Goal: Task Accomplishment & Management: Use online tool/utility

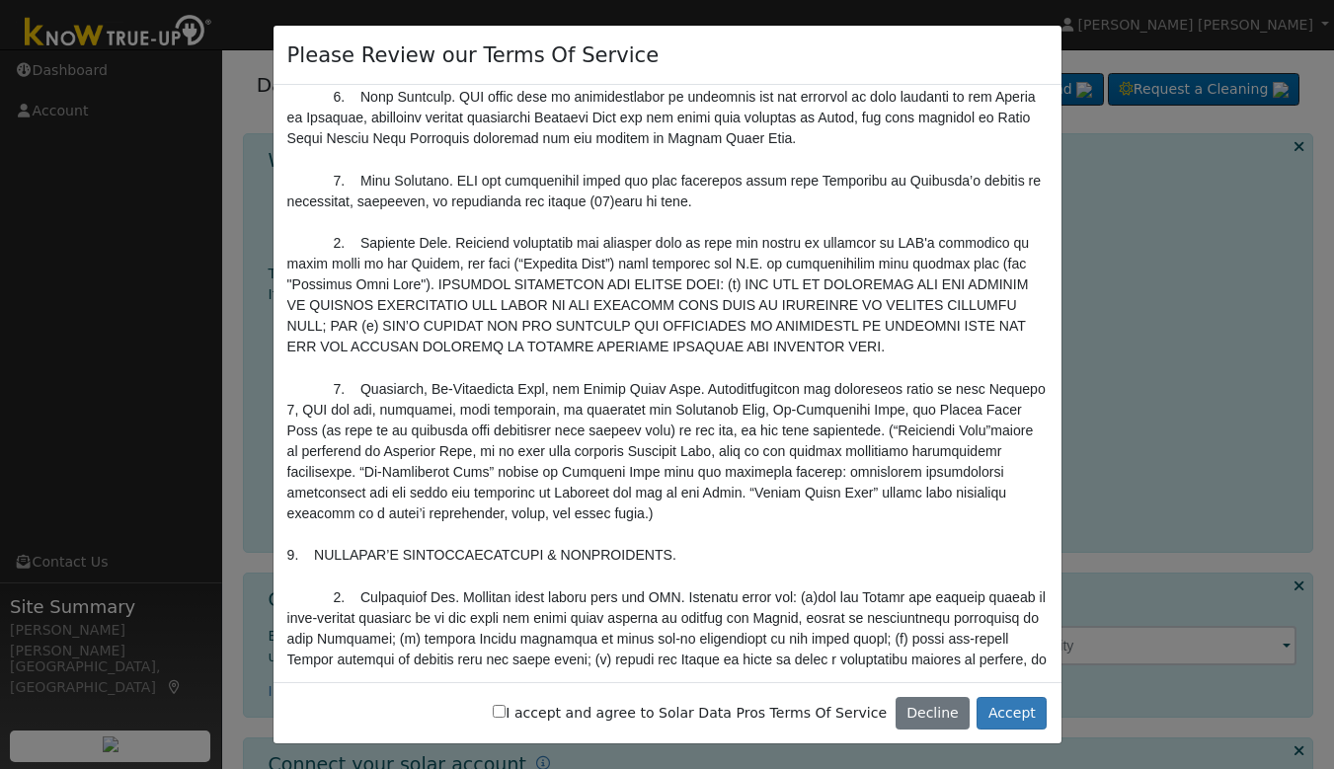
scroll to position [1641, 0]
click at [1017, 719] on button "Accept" at bounding box center [1012, 714] width 70 height 34
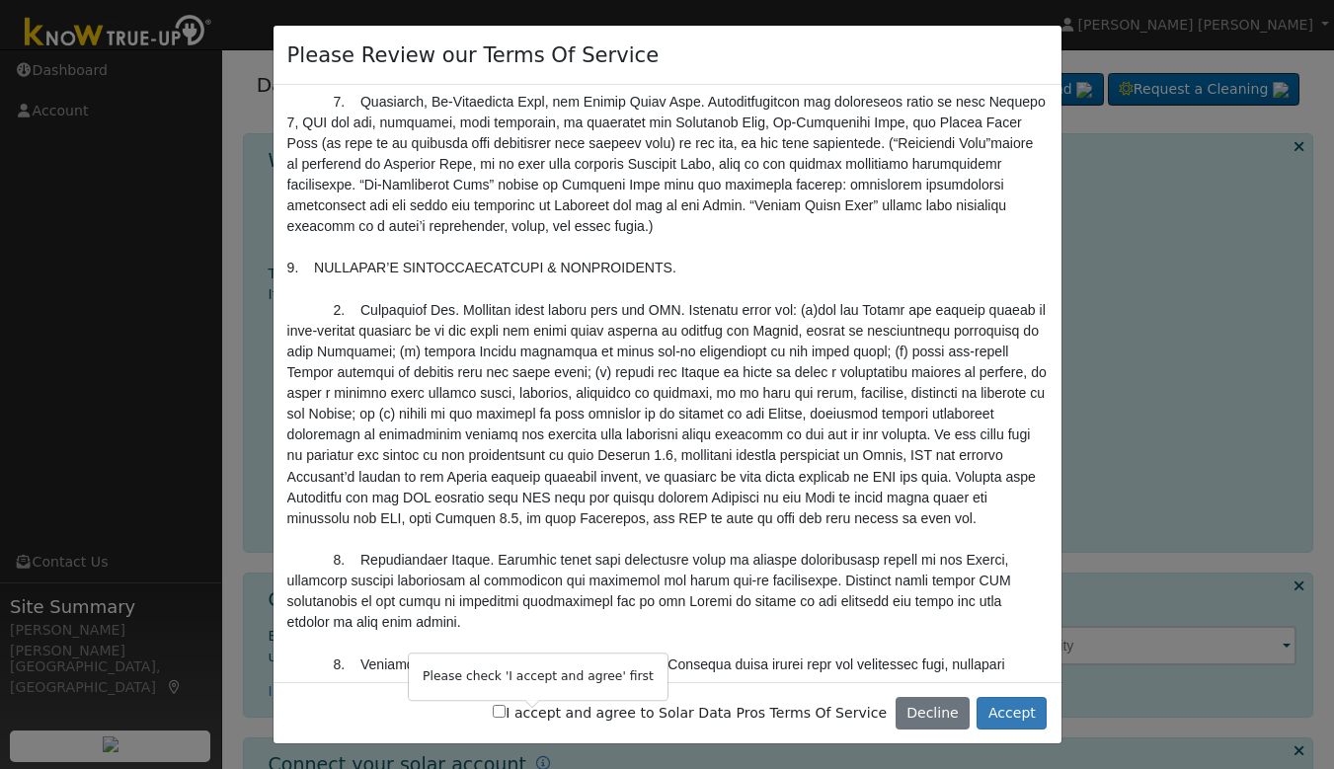
scroll to position [2223, 0]
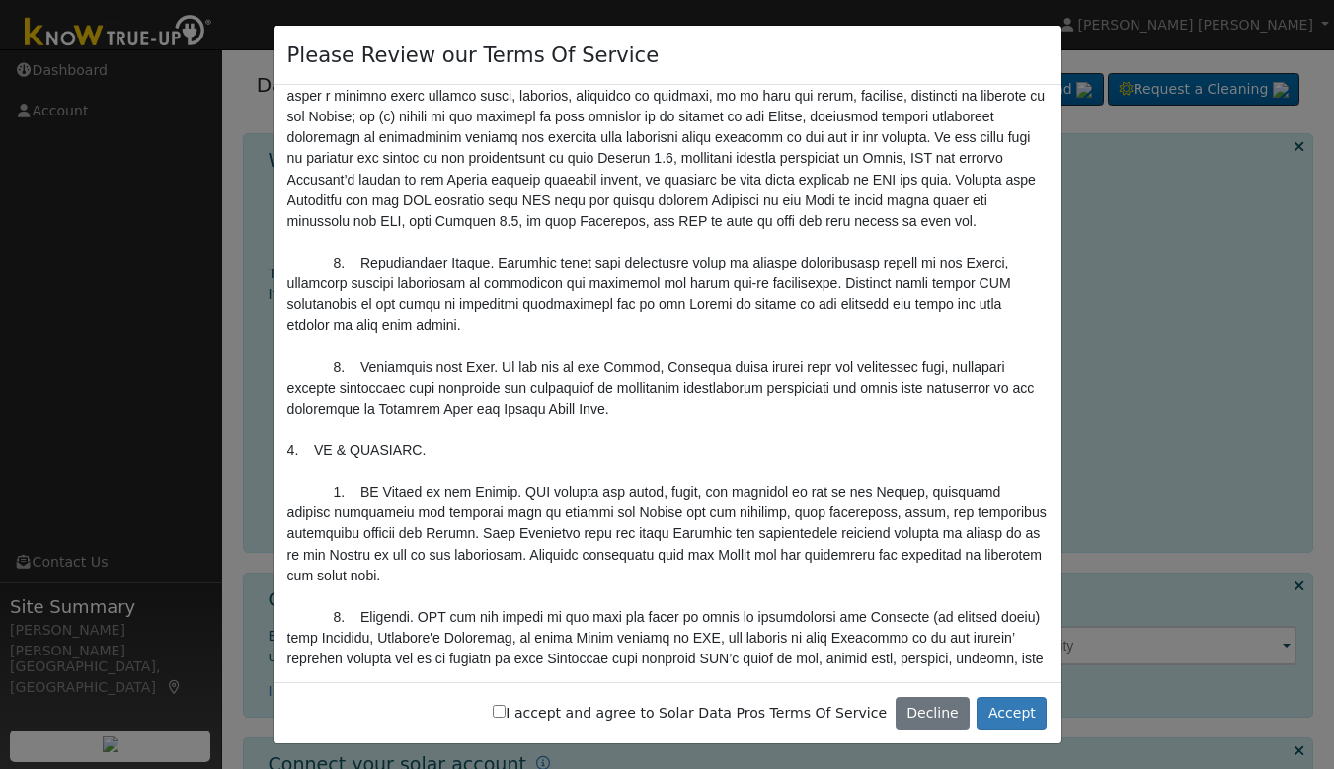
click at [506, 716] on input "I accept and agree to Solar Data Pros Terms Of Service" at bounding box center [499, 711] width 13 height 13
checkbox input "true"
click at [1003, 708] on button "Accept" at bounding box center [1012, 714] width 70 height 34
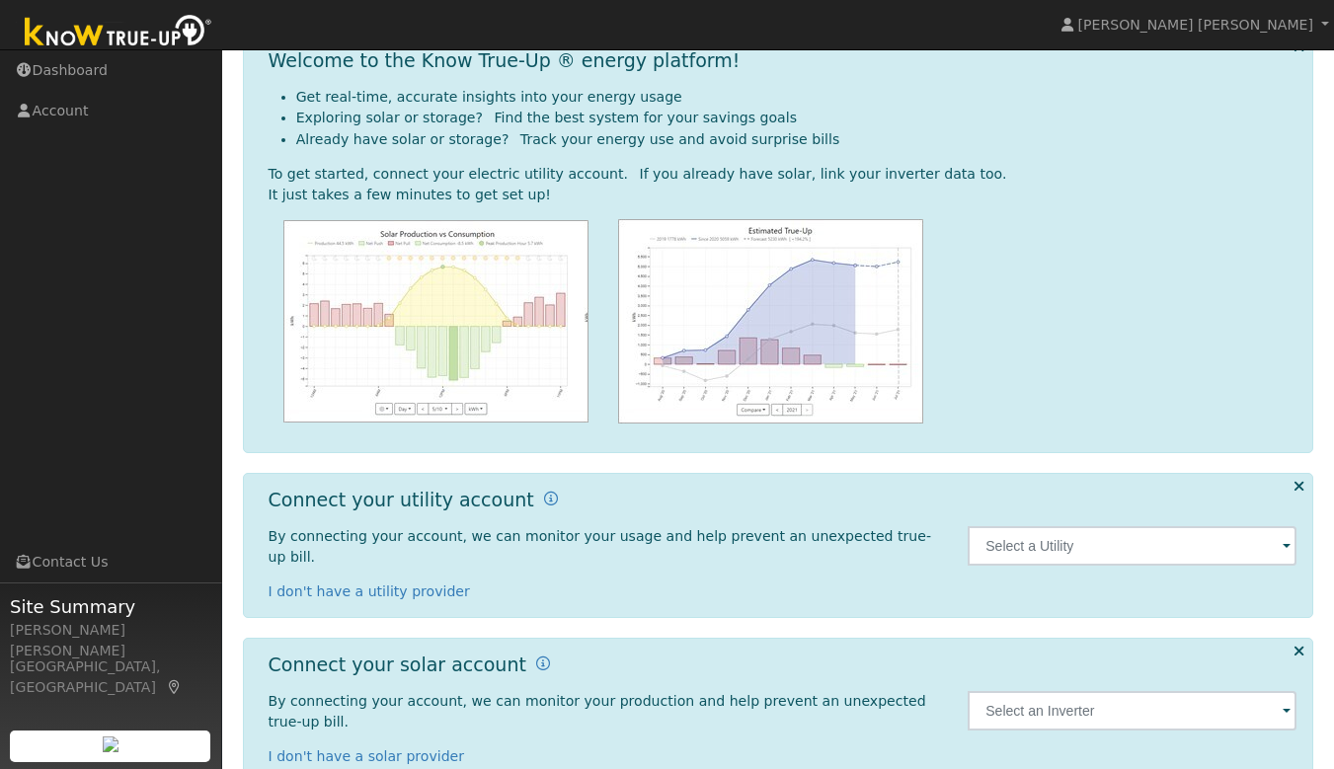
scroll to position [99, 0]
click at [1140, 533] on input "text" at bounding box center [1132, 547] width 329 height 40
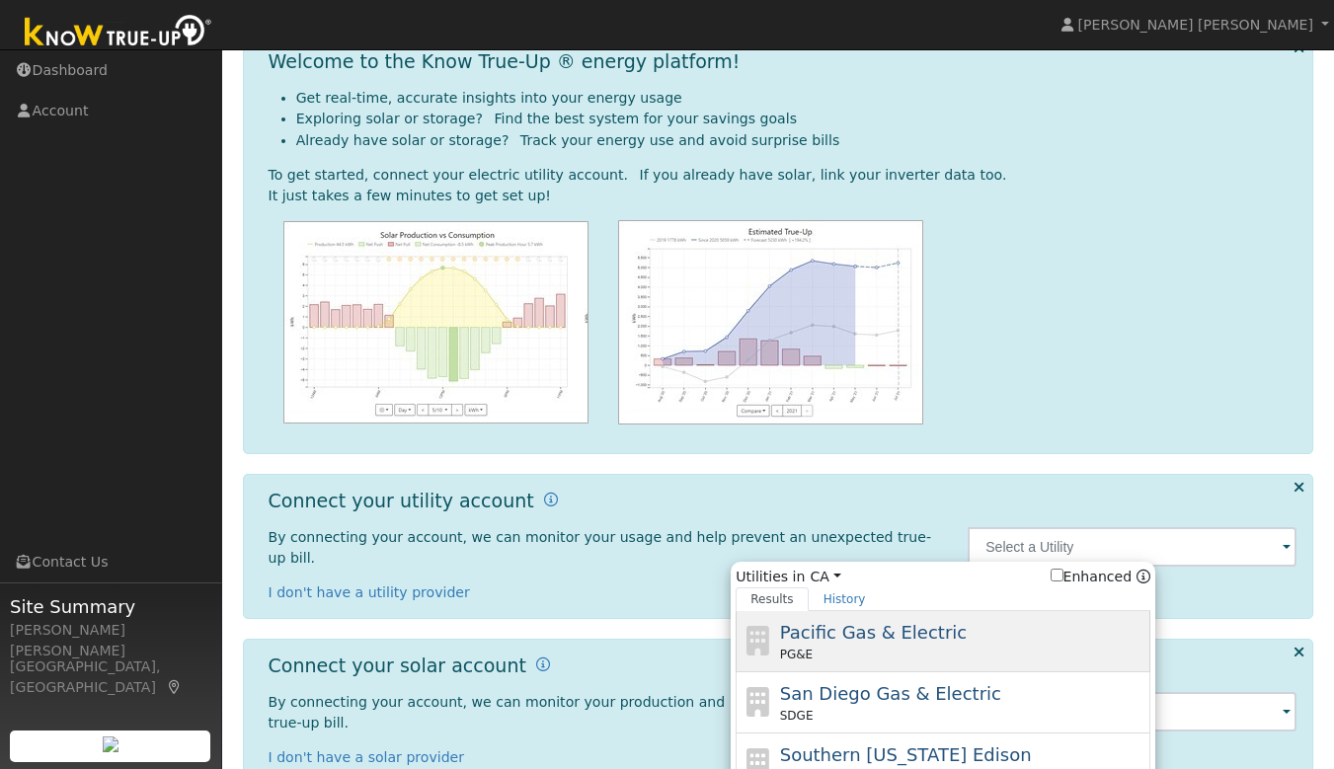
click at [981, 626] on div "Pacific Gas & Electric PG&E" at bounding box center [963, 641] width 366 height 44
type input "PG&E"
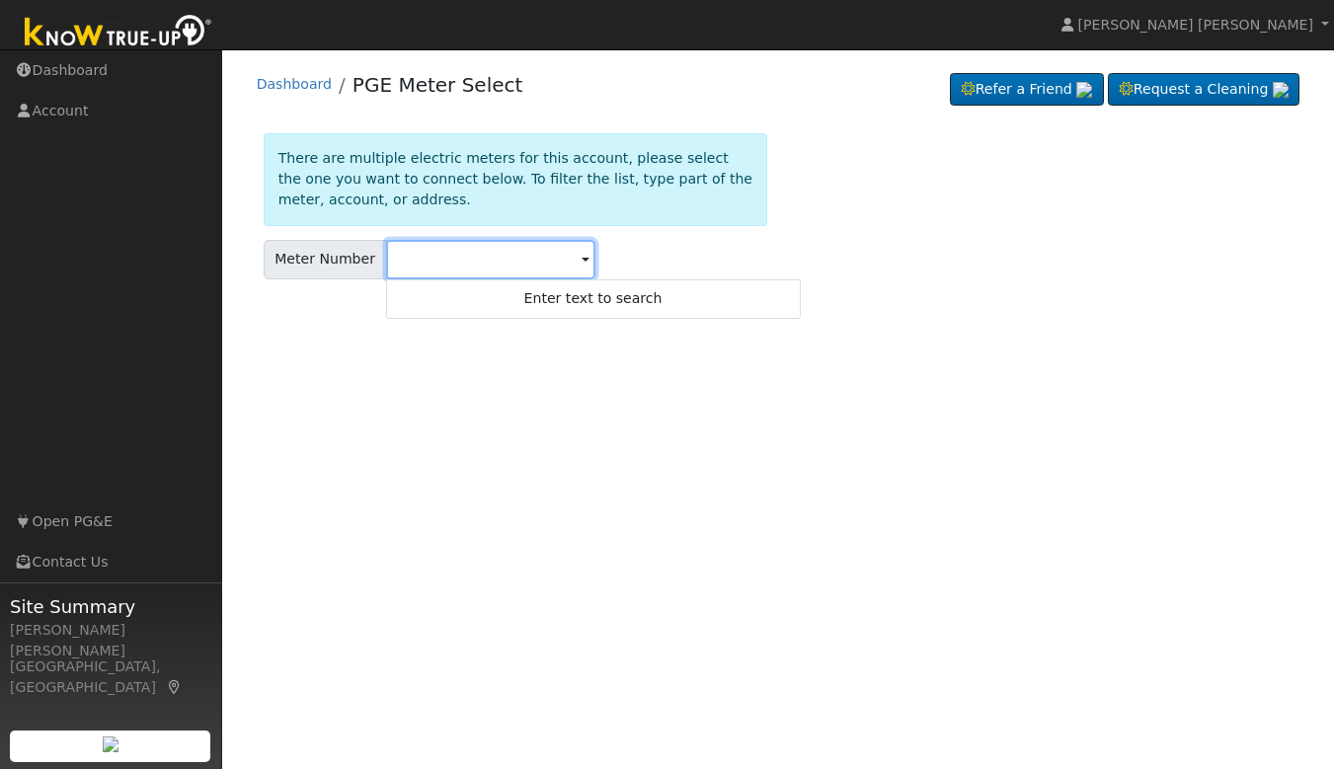
click at [465, 259] on input "text" at bounding box center [490, 260] width 209 height 40
paste input "B B <"
click at [484, 259] on input "100B B <" at bounding box center [490, 260] width 209 height 40
type input "1"
paste input "B B <"
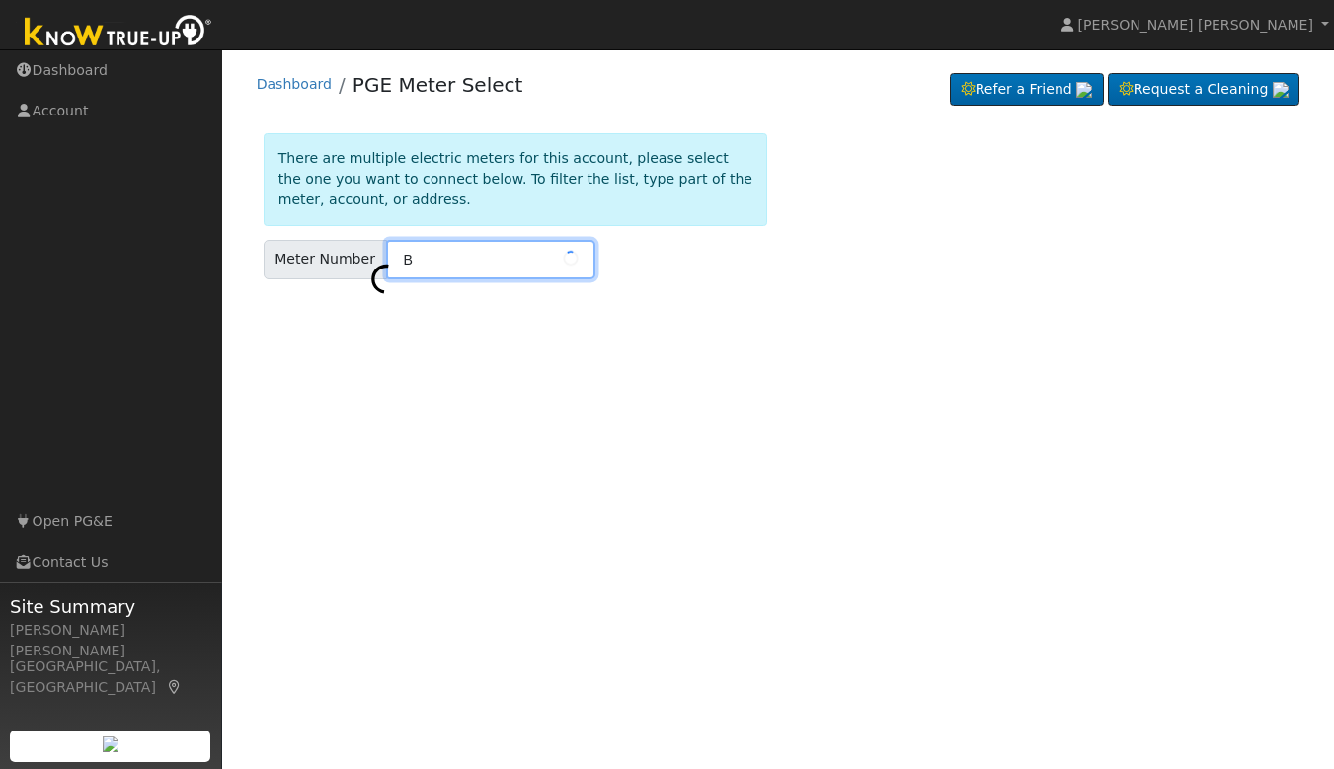
type input "B"
click at [475, 263] on input "4413" at bounding box center [490, 260] width 209 height 40
click at [582, 262] on span at bounding box center [586, 261] width 8 height 23
click at [484, 253] on input "4413126" at bounding box center [490, 260] width 209 height 40
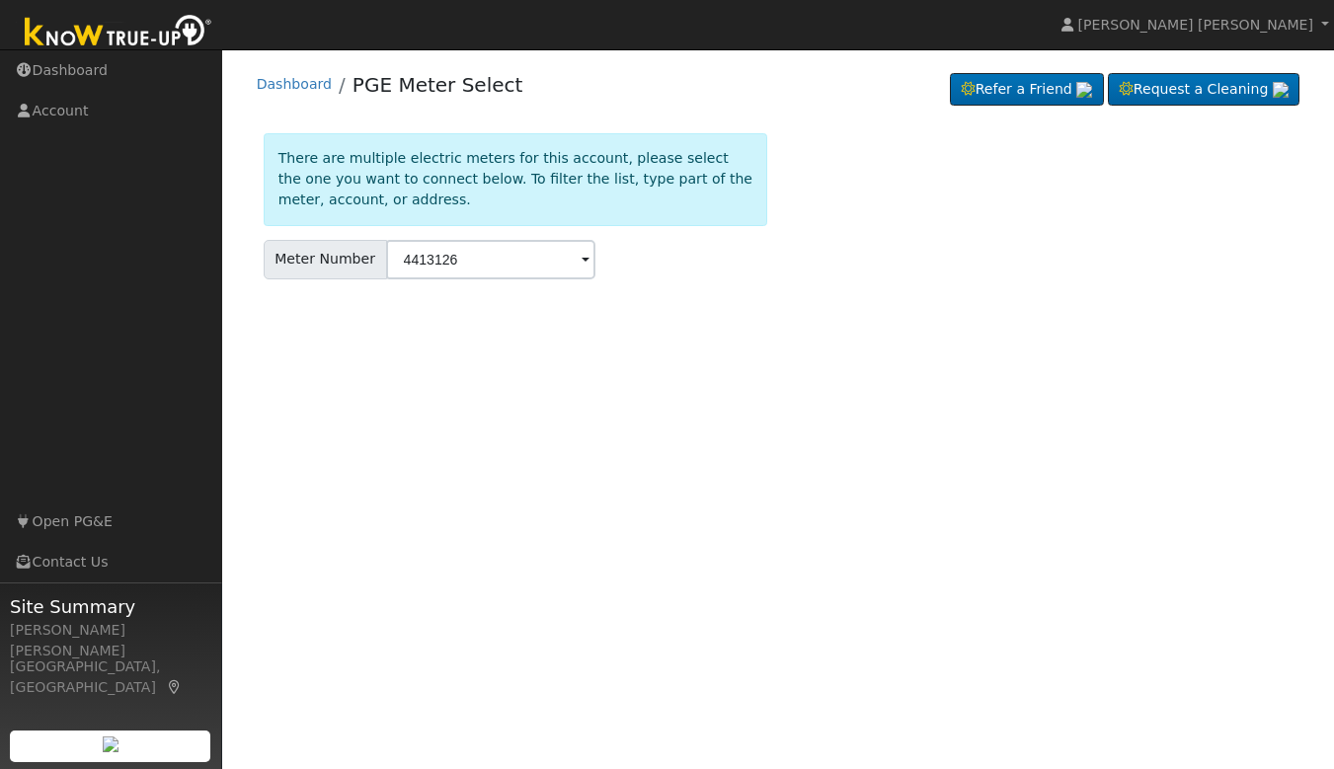
click at [540, 332] on div "User Profile First name Last name Email Email Notifications No Emails No Emails…" at bounding box center [778, 409] width 1112 height 720
click at [498, 268] on input "4413126" at bounding box center [490, 260] width 209 height 40
click at [399, 258] on input "4413126" at bounding box center [490, 260] width 209 height 40
click at [514, 308] on div "User Profile First name Last name Email Email Notifications No Emails No Emails…" at bounding box center [778, 409] width 1112 height 720
click at [521, 264] on input "1004413126" at bounding box center [490, 260] width 209 height 40
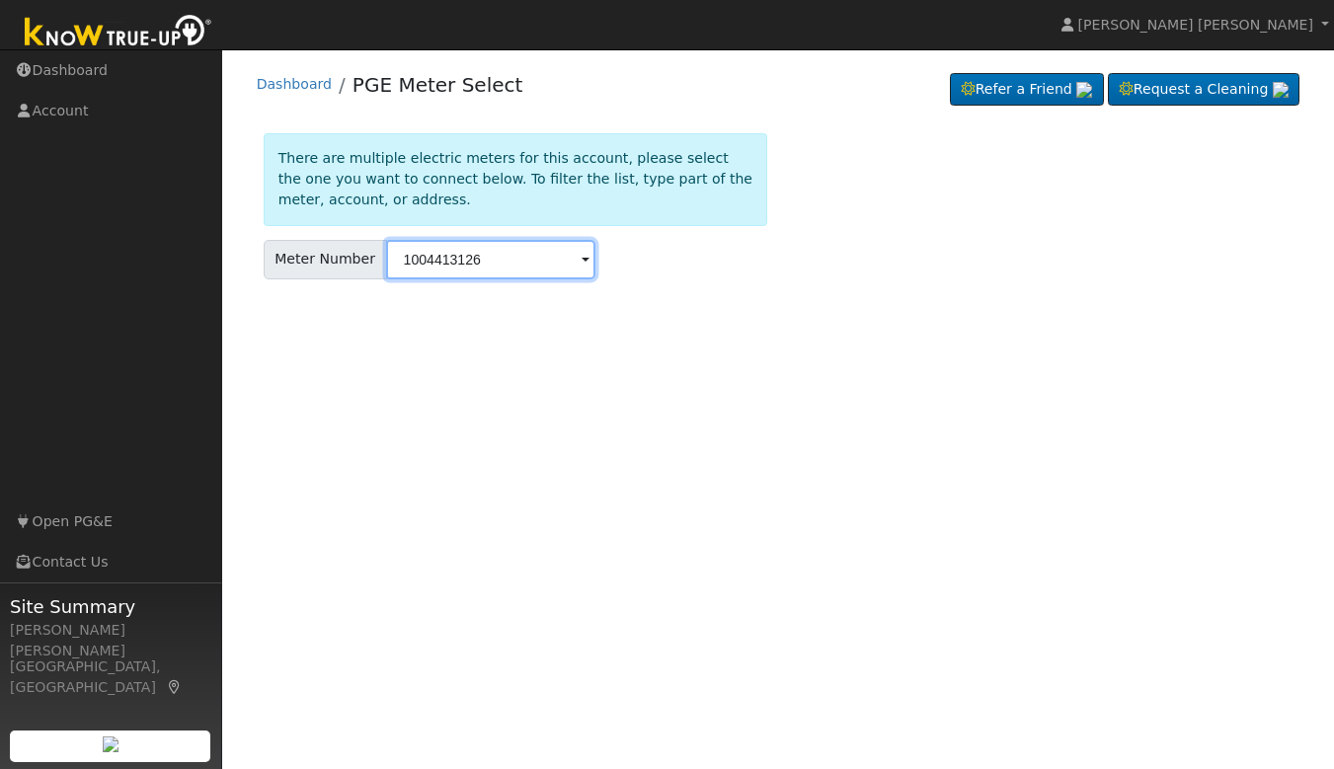
click at [521, 264] on input "1004413126" at bounding box center [490, 260] width 209 height 40
type input "1598 E Plymouth way fresno ca 93720"
click at [582, 257] on span at bounding box center [586, 261] width 8 height 23
click at [520, 355] on div "User Profile First name Last name Email Email Notifications No Emails No Emails…" at bounding box center [778, 409] width 1112 height 720
click at [496, 256] on input "1598 E Plymouth way fresno ca 93720" at bounding box center [490, 260] width 209 height 40
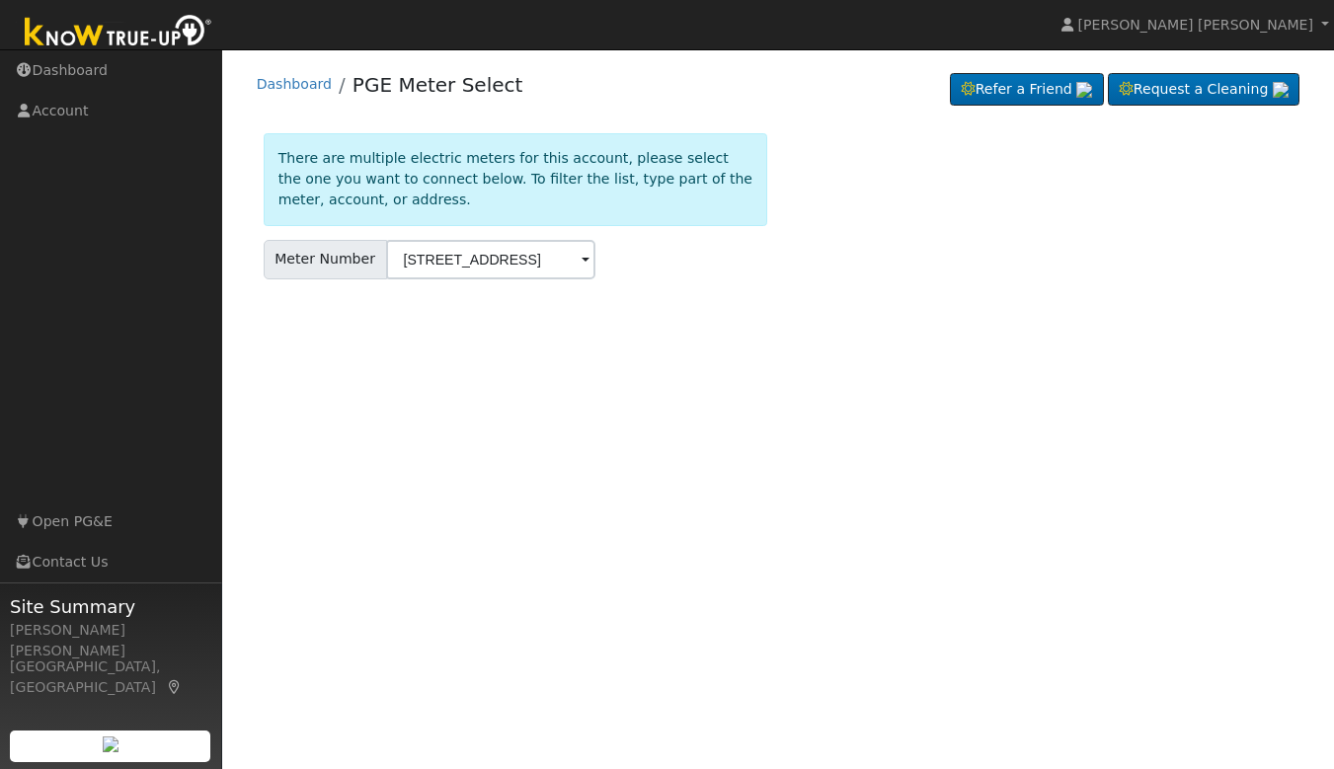
click at [582, 262] on span at bounding box center [586, 261] width 8 height 23
click at [582, 261] on span at bounding box center [586, 261] width 8 height 23
click at [492, 268] on input "1598 E Plymouth way fresno ca 93720" at bounding box center [490, 260] width 209 height 40
click at [515, 268] on input "1598 E Plymouth way fresno ca 93720" at bounding box center [490, 260] width 209 height 40
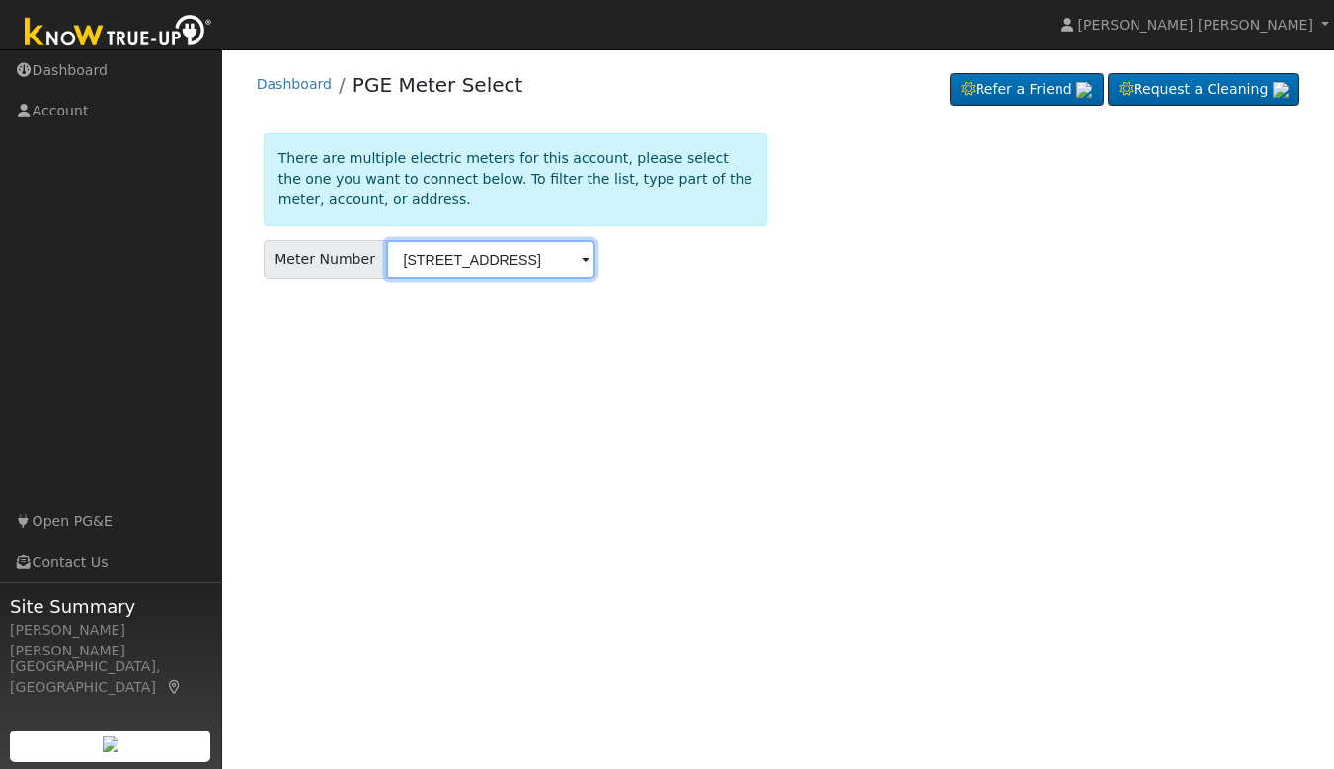
click at [515, 268] on input "1598 E Plymouth way fresno ca 93720" at bounding box center [490, 260] width 209 height 40
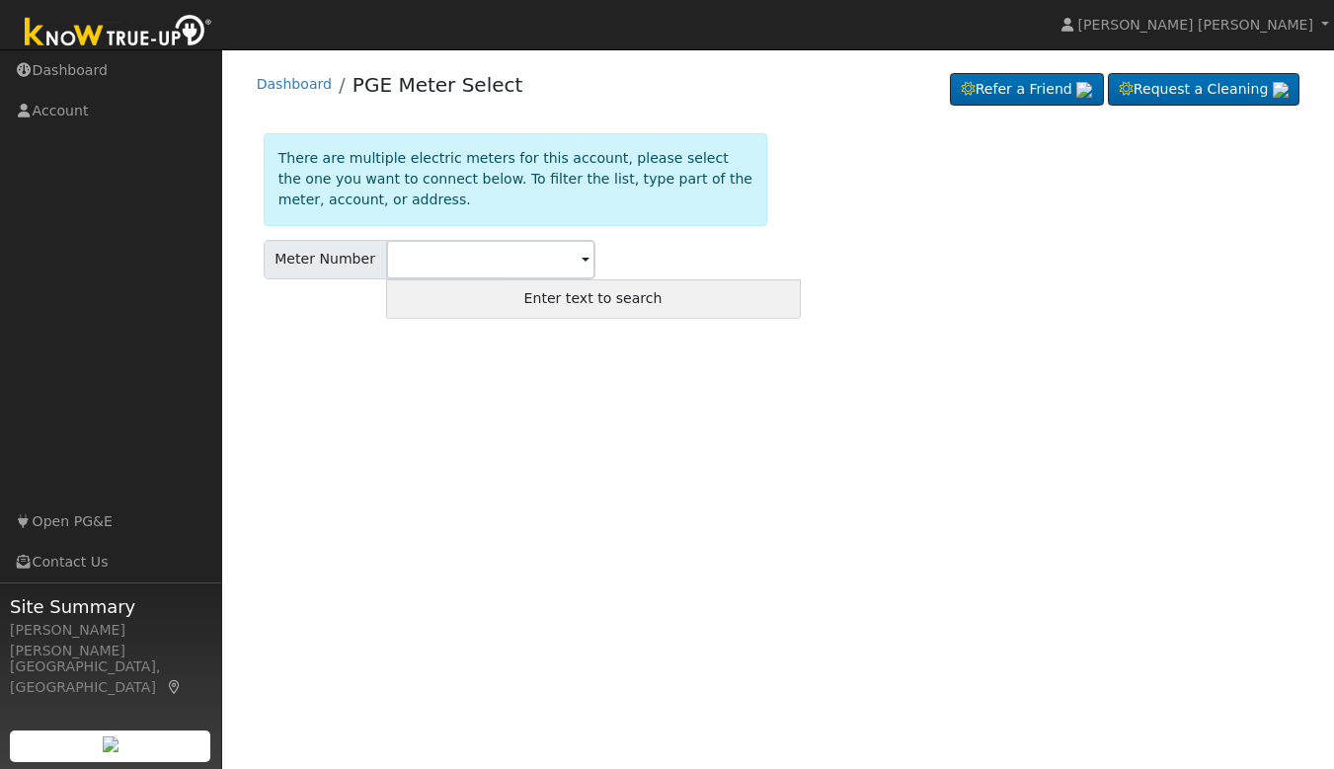
click at [616, 299] on span "Enter text to search" at bounding box center [593, 298] width 138 height 16
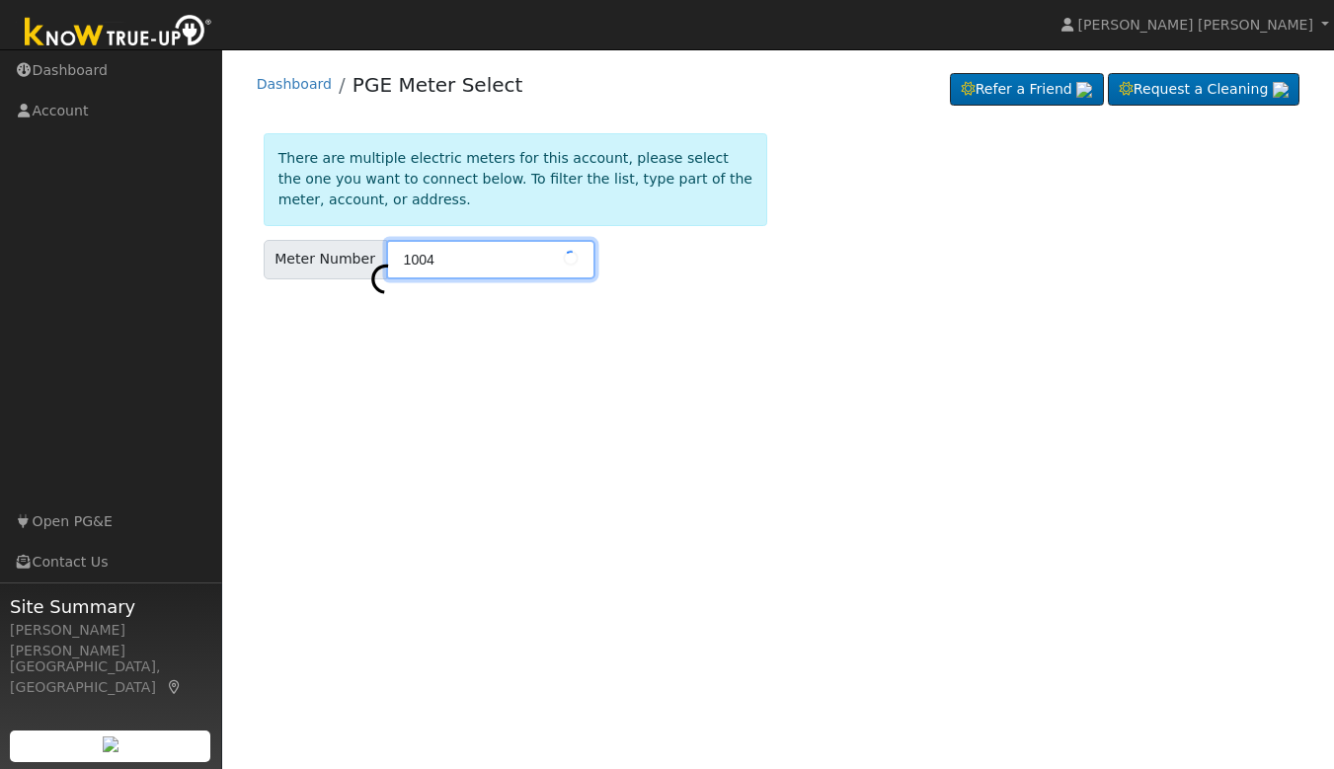
click at [485, 258] on input "1004" at bounding box center [490, 260] width 209 height 40
click at [481, 261] on input "1004413" at bounding box center [490, 260] width 209 height 40
type input "1004413126"
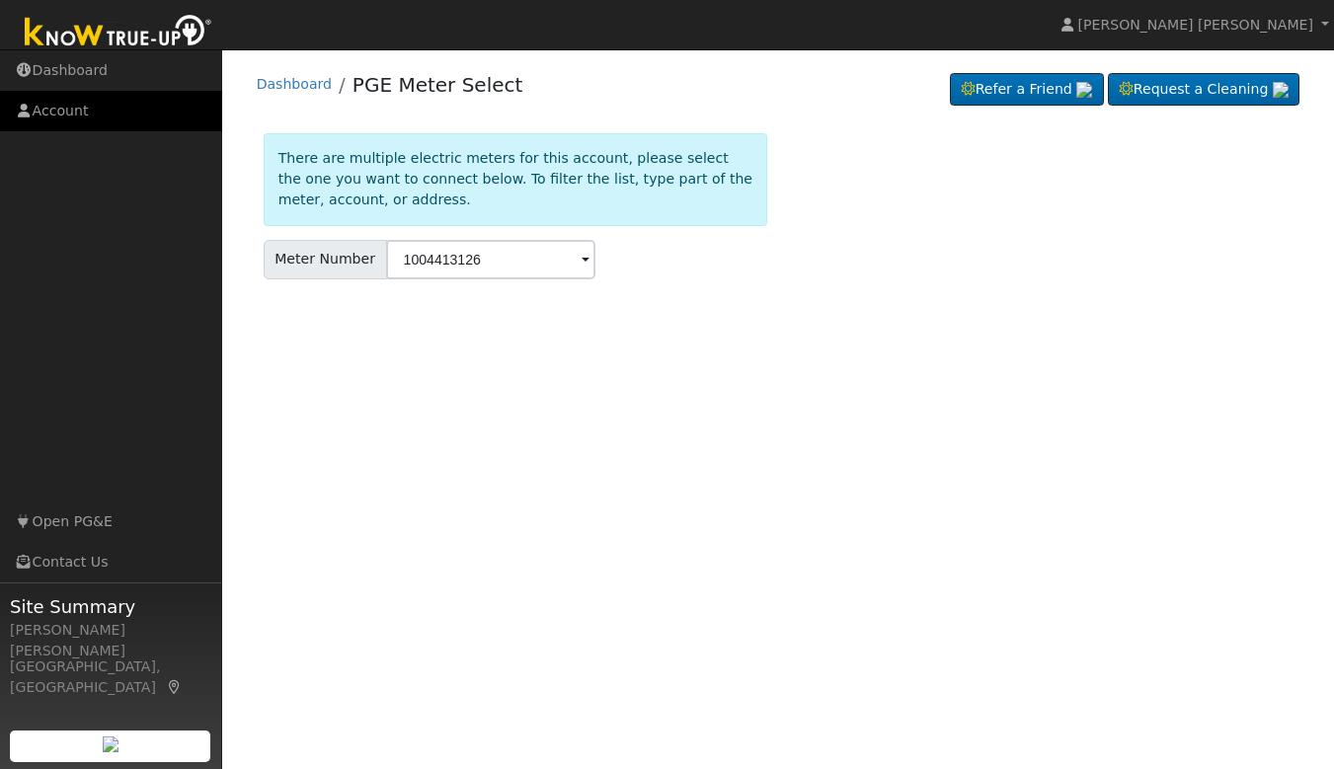
click at [59, 109] on link "Account" at bounding box center [111, 111] width 222 height 40
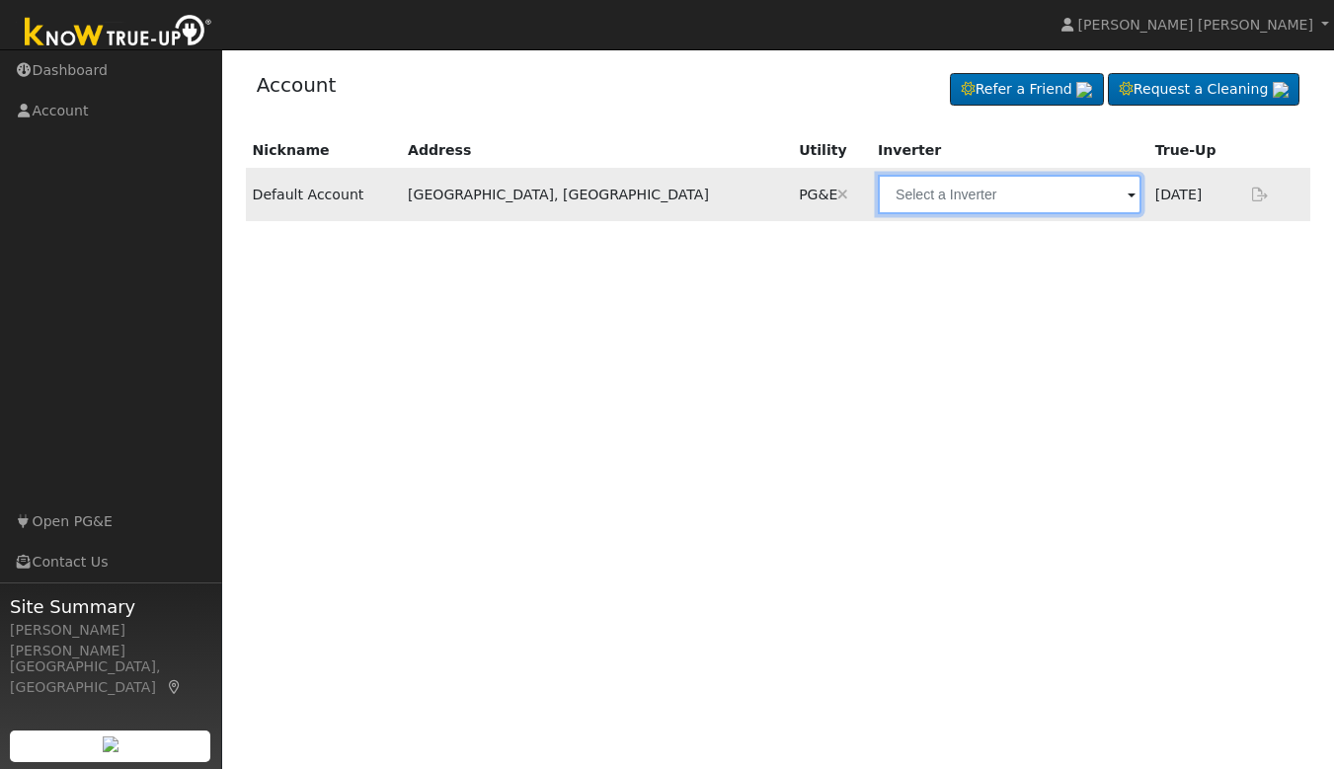
click at [1015, 202] on input "text" at bounding box center [1010, 195] width 264 height 40
click at [1028, 191] on input "text" at bounding box center [1010, 195] width 264 height 40
click at [1016, 197] on input "text" at bounding box center [1010, 195] width 264 height 40
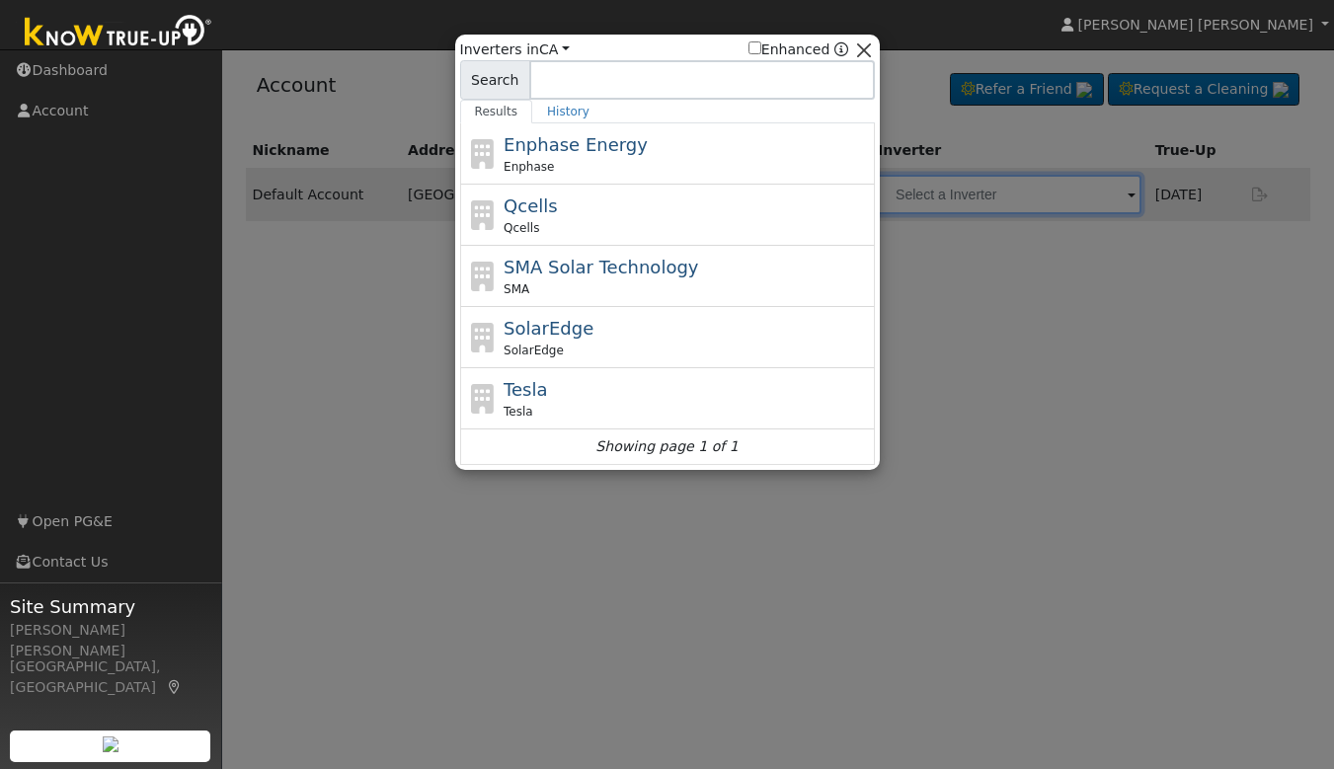
click at [866, 47] on button "button" at bounding box center [863, 50] width 21 height 21
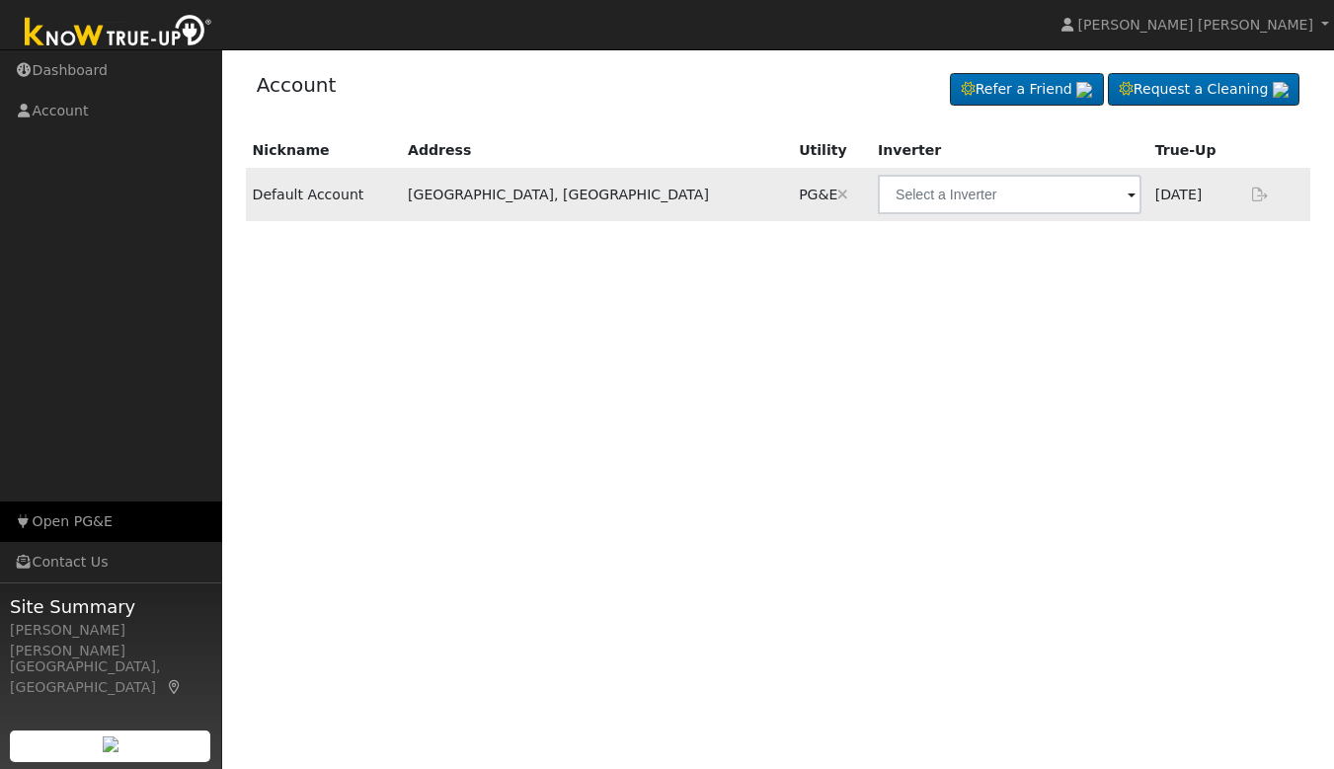
click at [79, 519] on link "Open PG&E" at bounding box center [111, 522] width 222 height 40
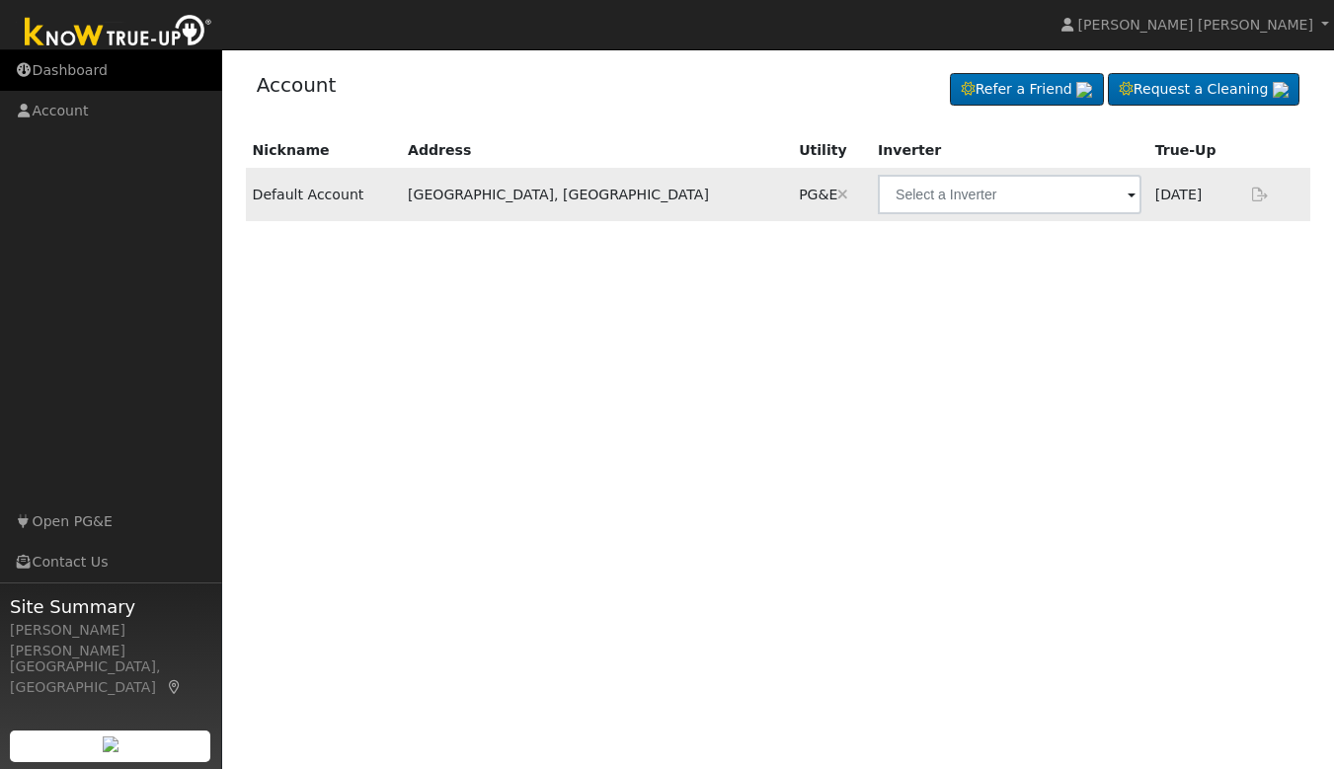
click at [70, 73] on link "Dashboard" at bounding box center [111, 70] width 222 height 40
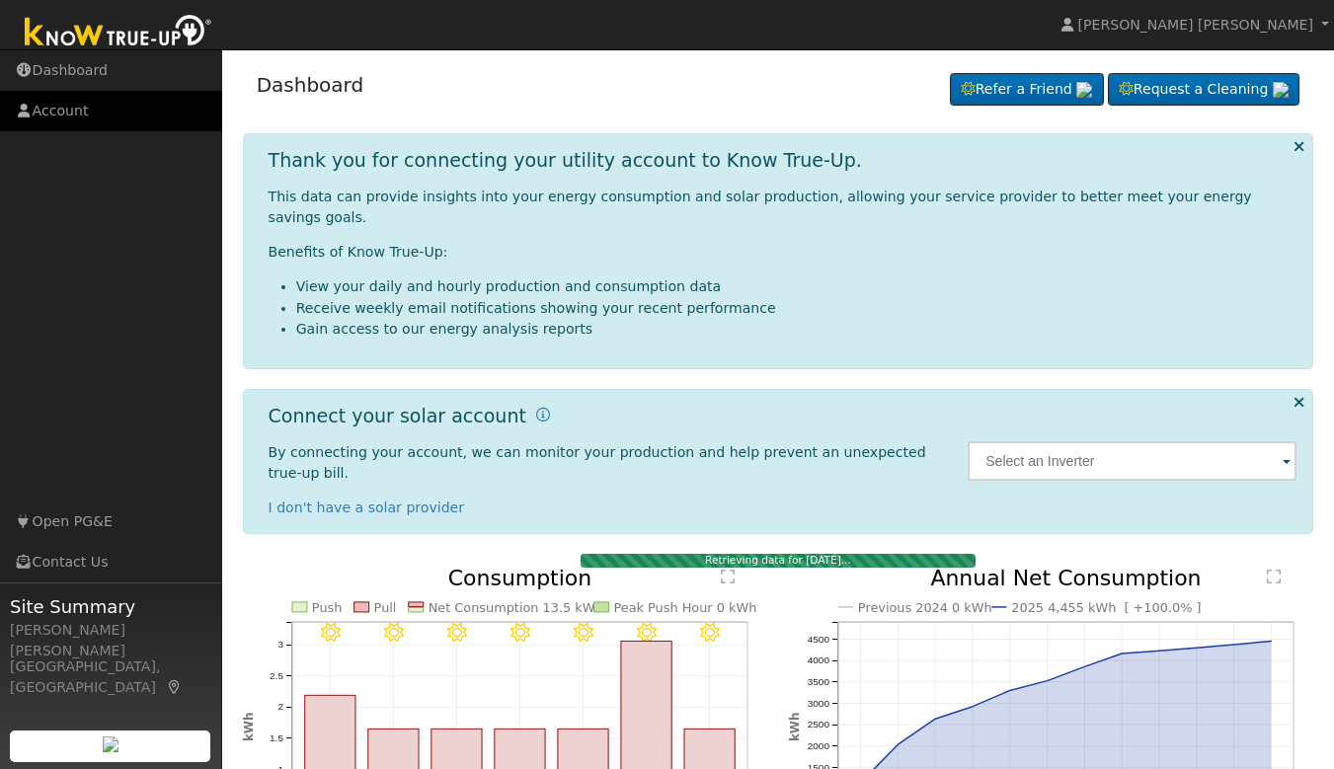
click at [53, 99] on link "Account" at bounding box center [111, 111] width 222 height 40
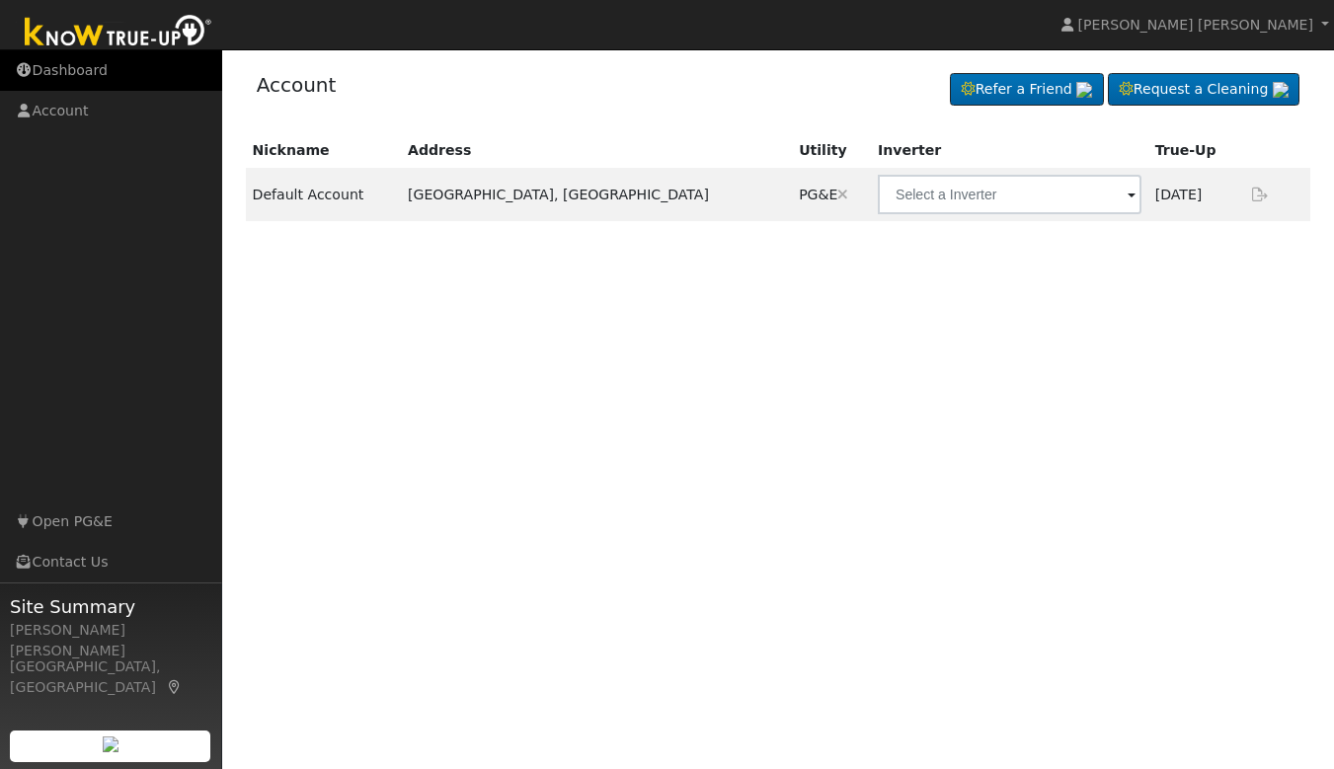
click at [59, 74] on link "Dashboard" at bounding box center [111, 70] width 222 height 40
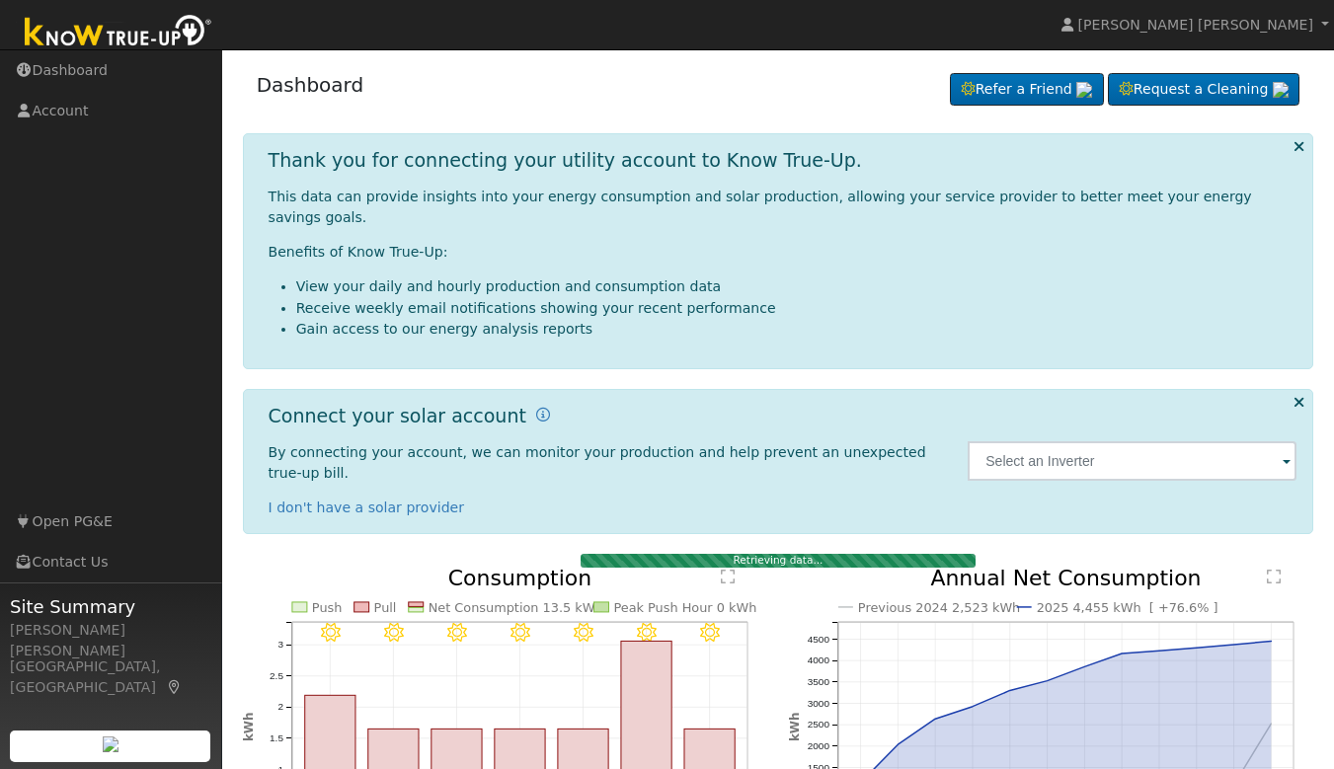
click at [1290, 451] on span at bounding box center [1287, 462] width 8 height 23
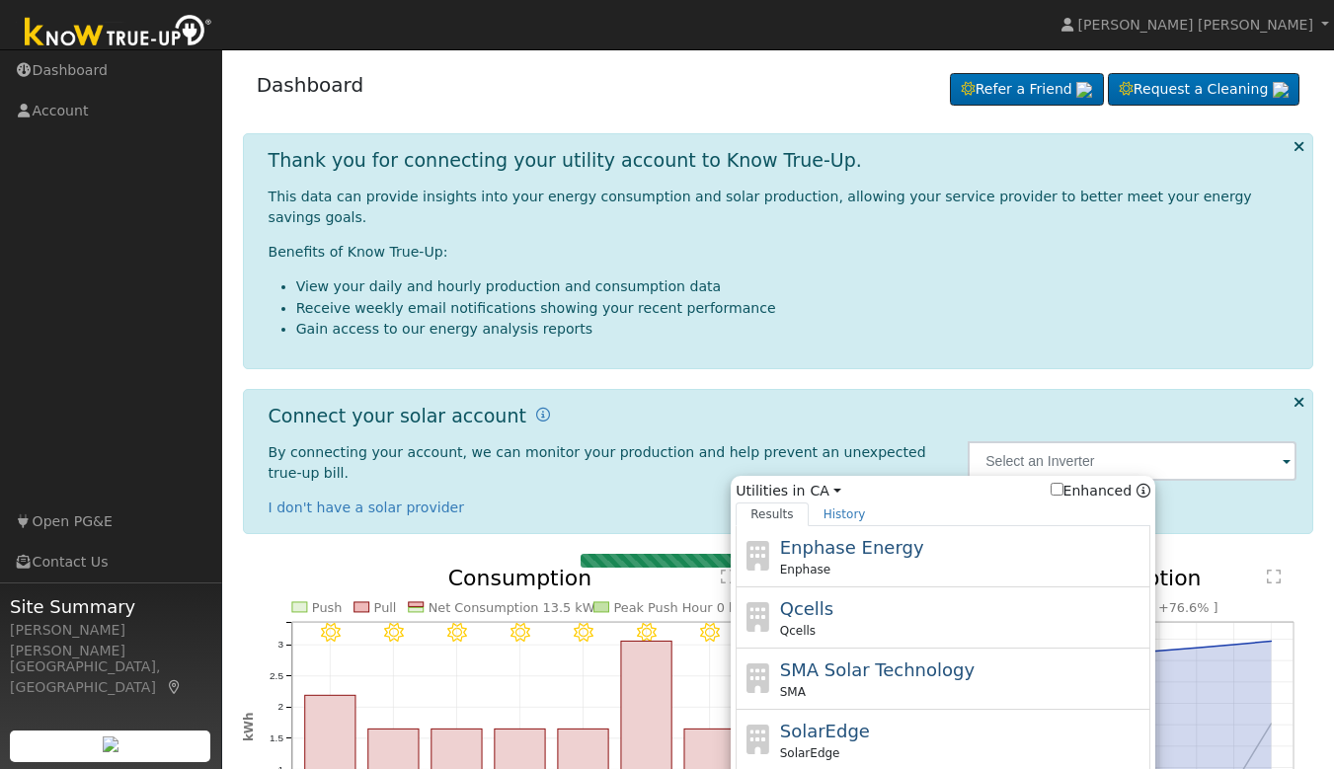
click at [1290, 451] on span at bounding box center [1287, 462] width 8 height 23
click at [880, 217] on div "This data can provide insights into your energy consumption and solar productio…" at bounding box center [783, 263] width 1029 height 153
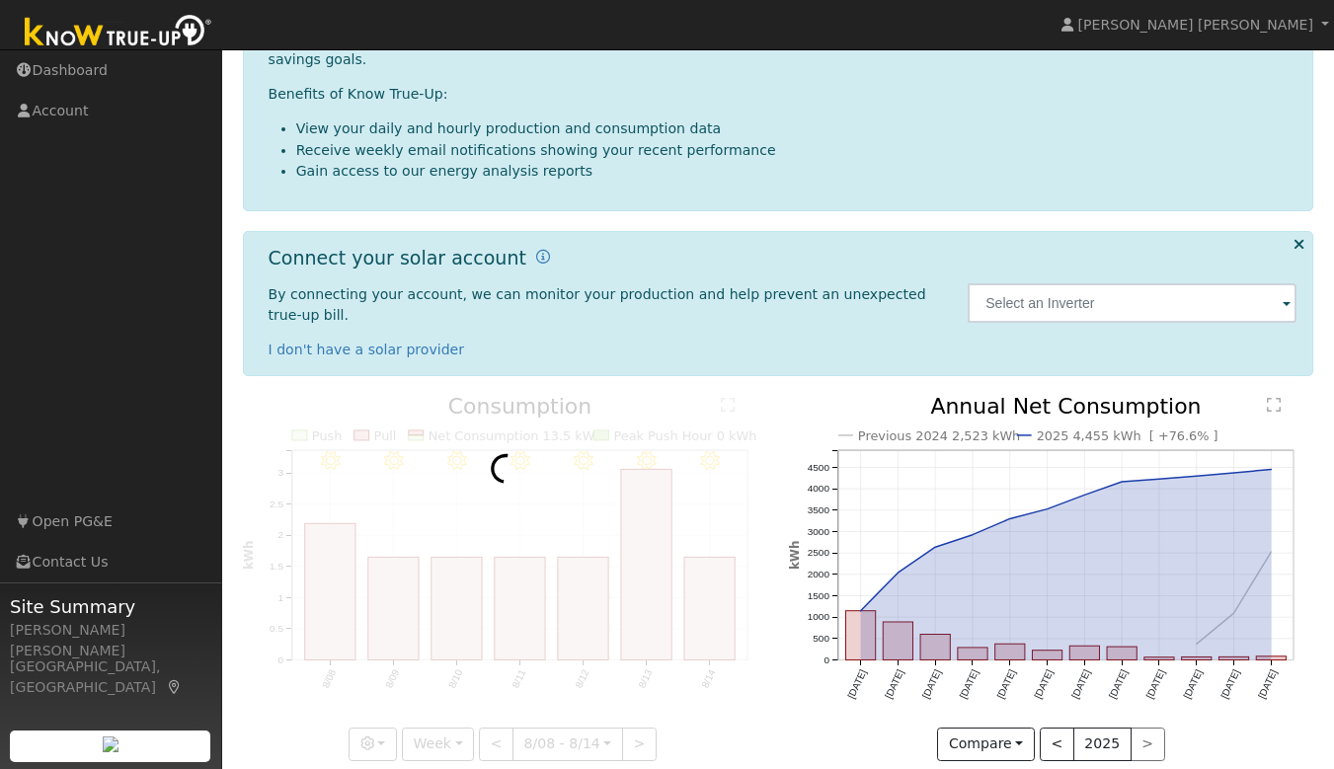
scroll to position [115, 0]
